Goal: Book appointment/travel/reservation

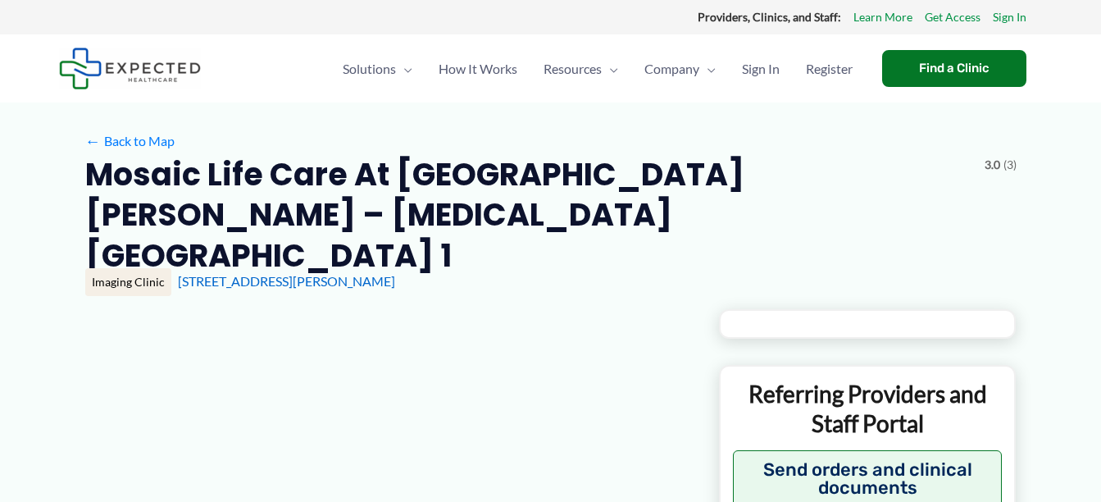
type input "**********"
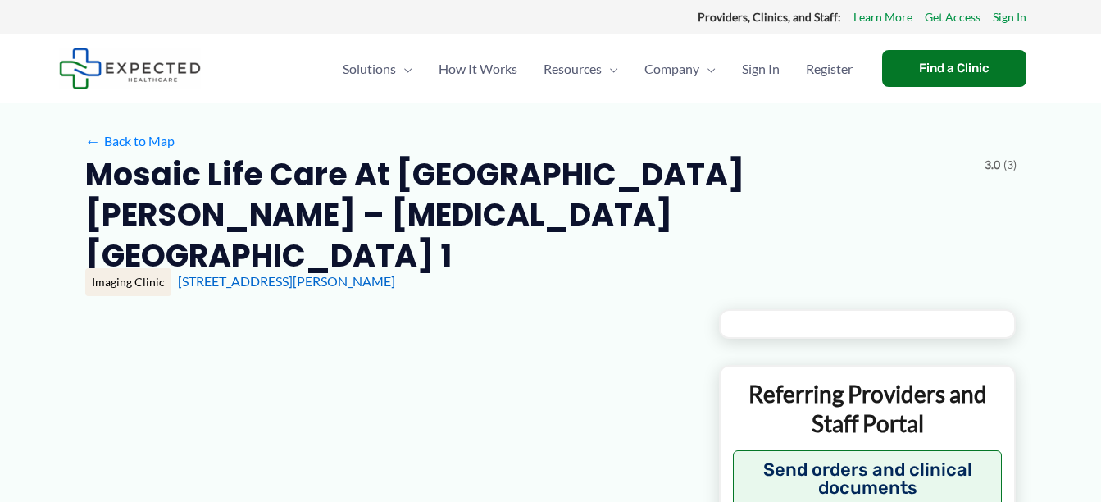
type input "**********"
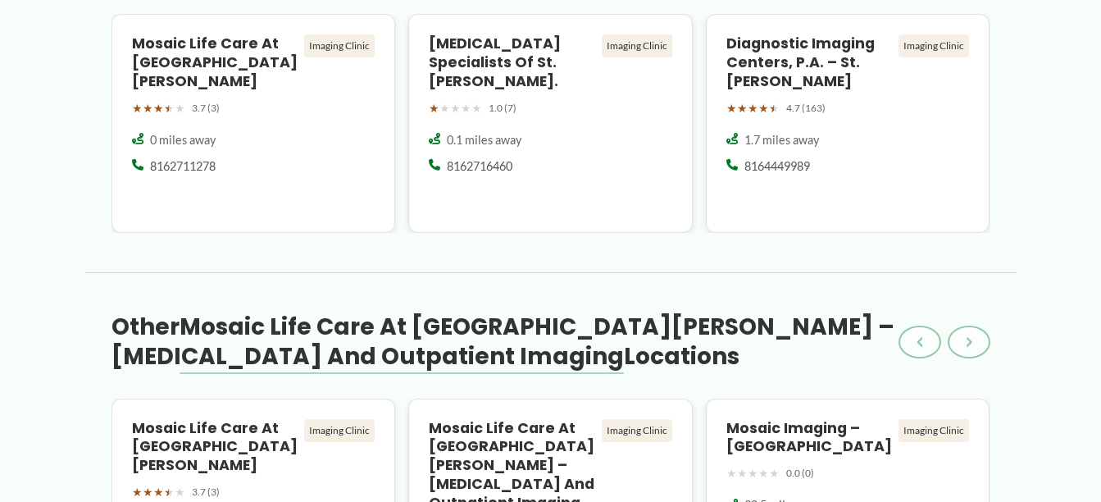
scroll to position [1583, 0]
